Goal: Navigation & Orientation: Understand site structure

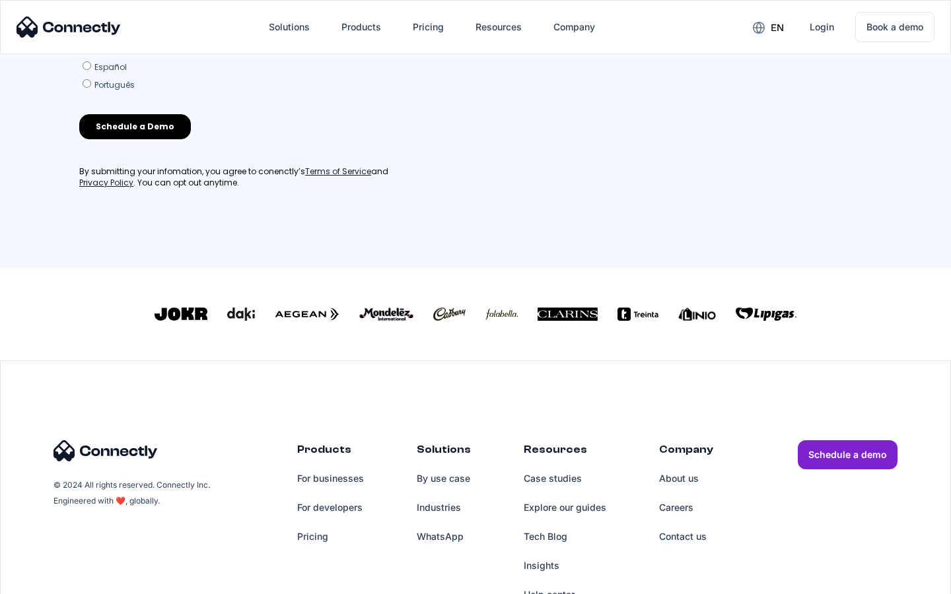
scroll to position [567, 0]
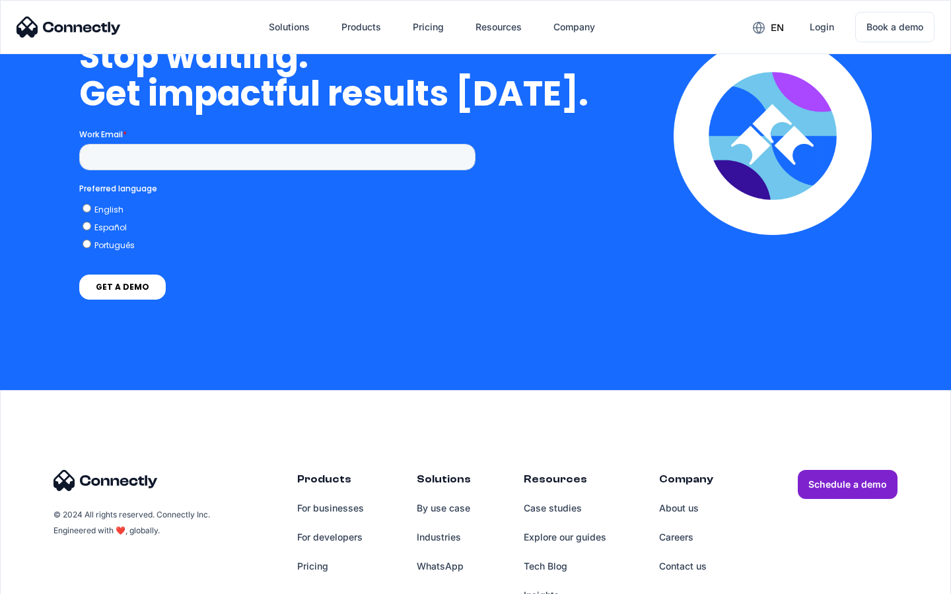
scroll to position [3350, 0]
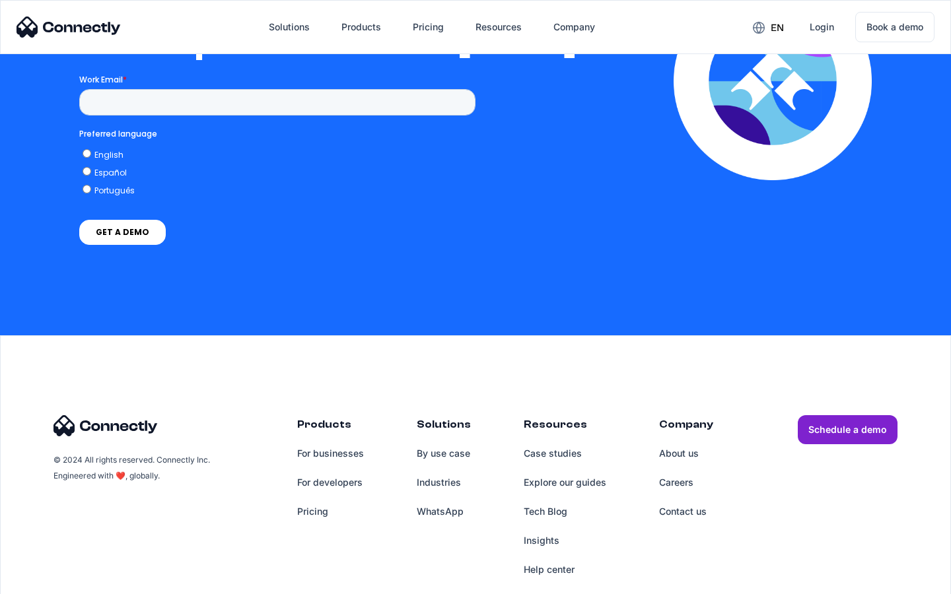
scroll to position [2886, 0]
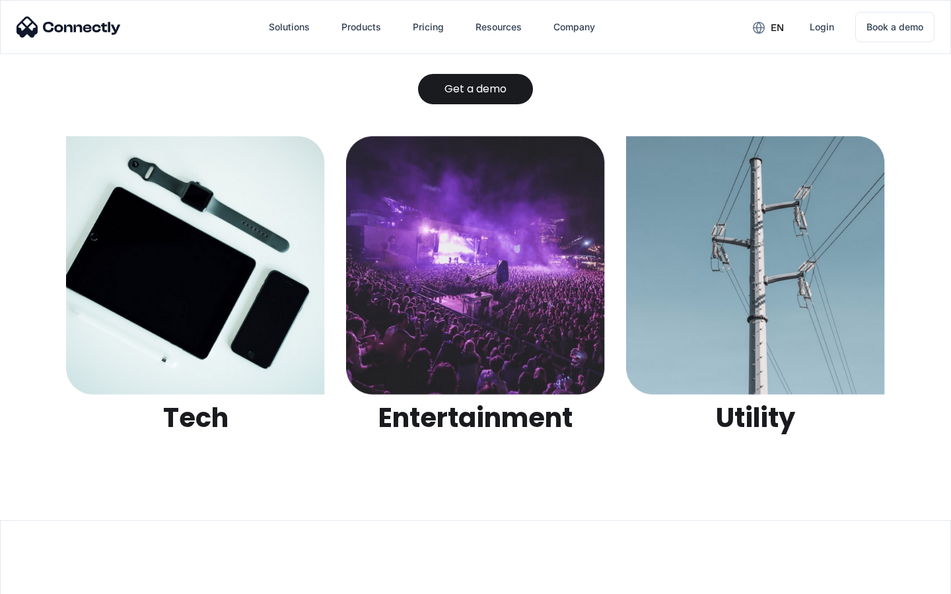
scroll to position [4165, 0]
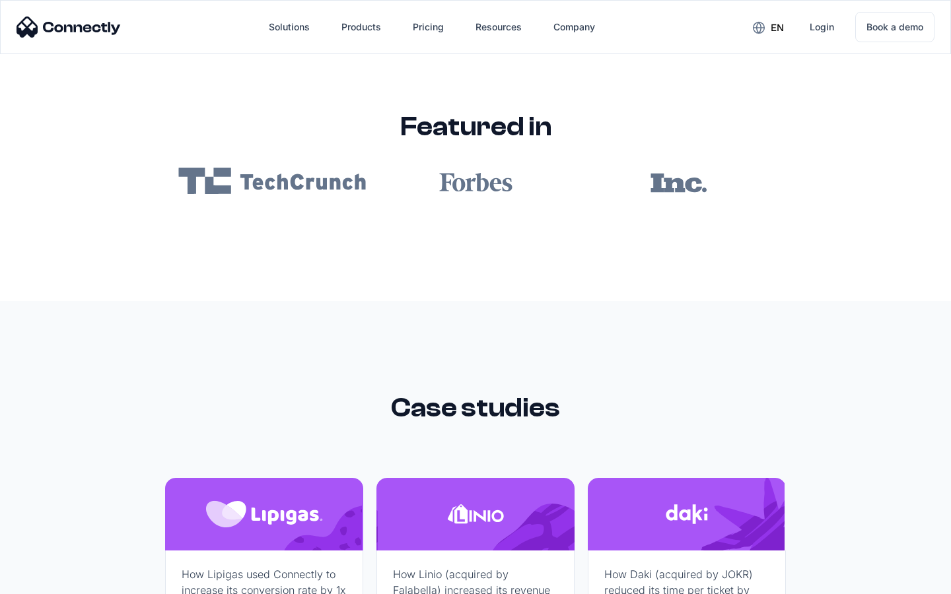
scroll to position [7906, 0]
